Goal: Find specific page/section

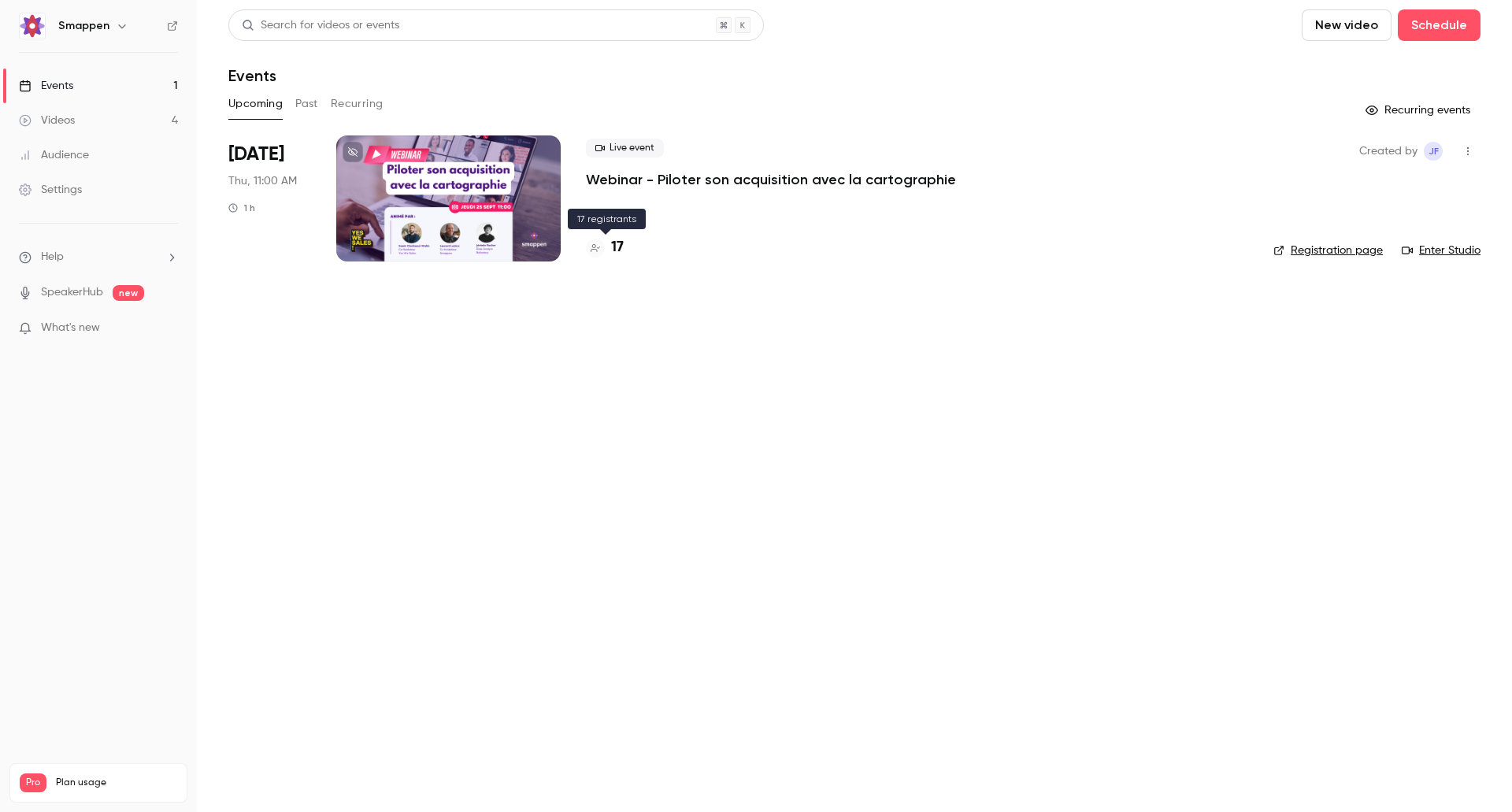
click at [622, 248] on h4 "17" at bounding box center [617, 248] width 12 height 21
